Goal: Use online tool/utility: Utilize a website feature to perform a specific function

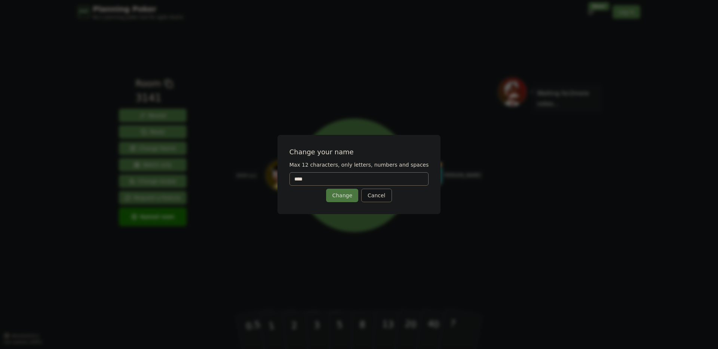
click at [319, 181] on input "****" at bounding box center [360, 178] width 140 height 13
type input "****"
click at [333, 192] on button "Change" at bounding box center [342, 195] width 32 height 13
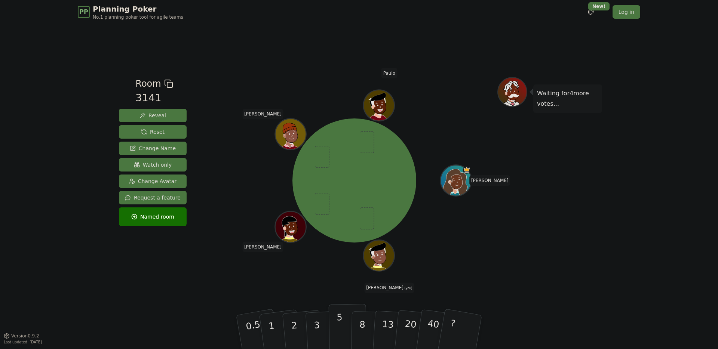
click at [342, 331] on p "5" at bounding box center [340, 332] width 6 height 40
click at [347, 307] on button "5" at bounding box center [348, 332] width 39 height 57
click at [368, 221] on span at bounding box center [366, 219] width 15 height 22
click at [337, 314] on p "5" at bounding box center [340, 332] width 6 height 40
click at [179, 136] on button "Reset" at bounding box center [153, 131] width 68 height 13
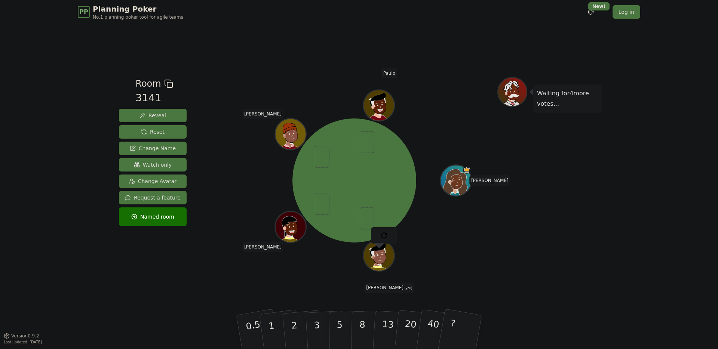
click at [401, 273] on div "[PERSON_NAME] [PERSON_NAME] (you) [PERSON_NAME]" at bounding box center [354, 180] width 286 height 206
click at [323, 337] on button "3" at bounding box center [325, 332] width 41 height 58
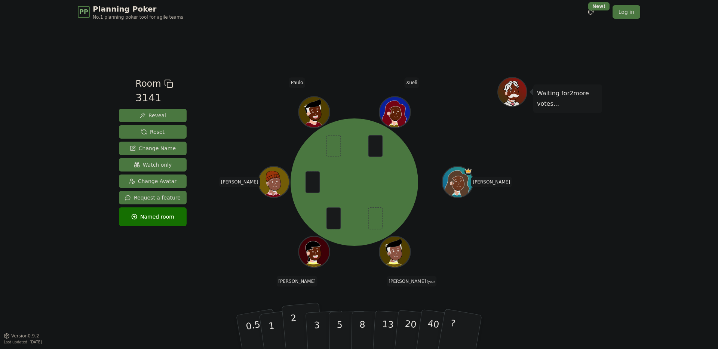
click at [299, 332] on button "2" at bounding box center [303, 332] width 43 height 59
click at [275, 330] on button "1" at bounding box center [280, 332] width 45 height 61
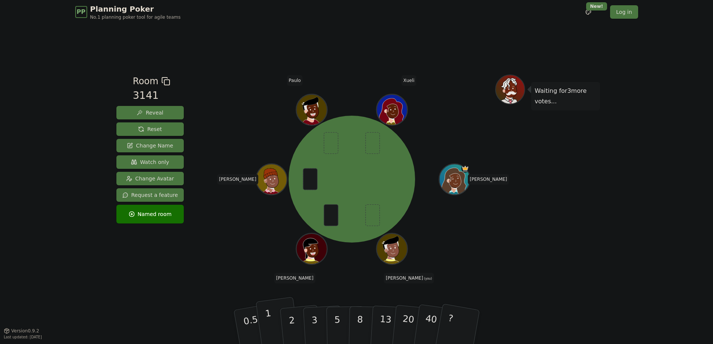
click at [274, 322] on button "1" at bounding box center [278, 327] width 45 height 61
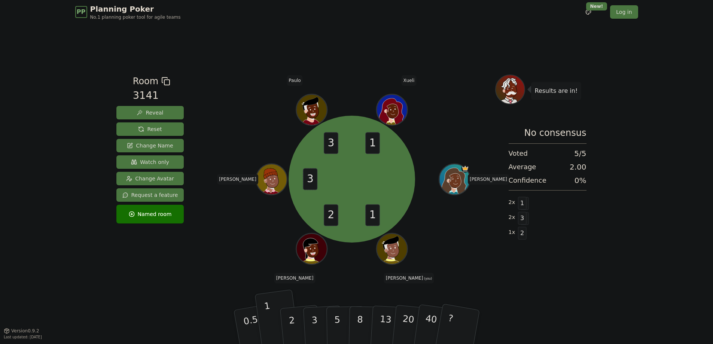
click at [393, 253] on icon at bounding box center [393, 253] width 15 height 5
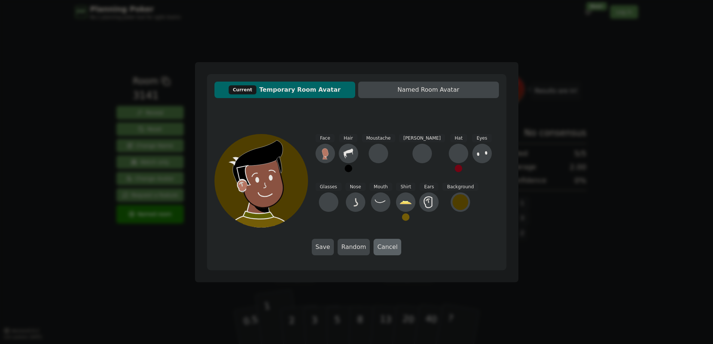
click at [378, 247] on button "Cancel" at bounding box center [387, 247] width 28 height 16
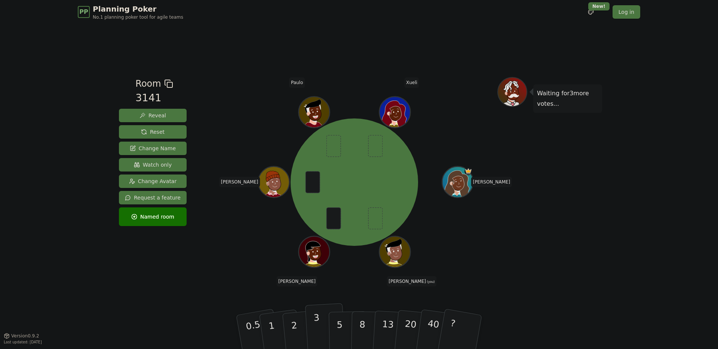
click at [317, 325] on p "3" at bounding box center [317, 333] width 8 height 41
